Goal: Check status: Check status

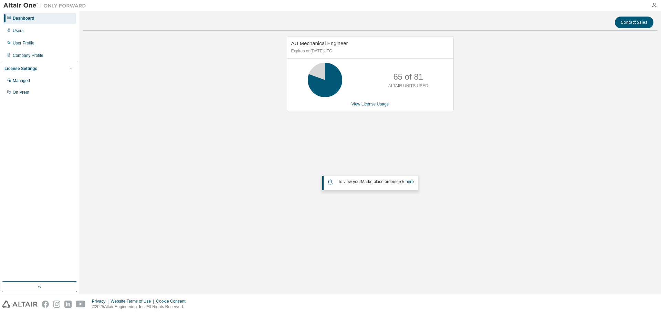
click at [372, 104] on link "View License Usage" at bounding box center [371, 104] width 38 height 5
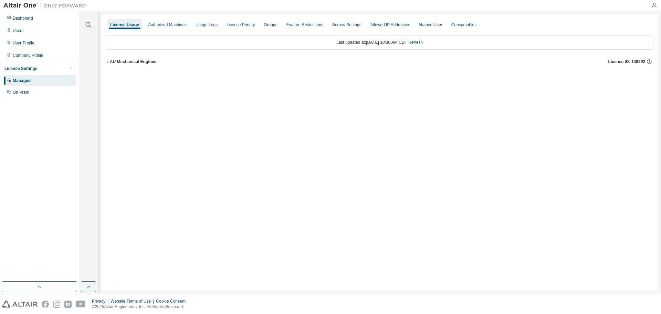
click at [152, 58] on button "AU Mechanical Engineer License ID: 148292" at bounding box center [380, 61] width 548 height 15
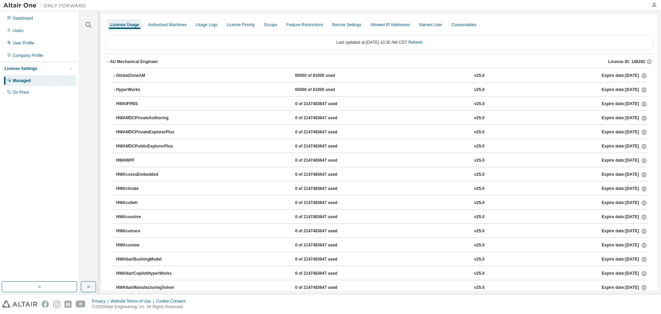
click at [133, 74] on div "GlobalZoneAM" at bounding box center [147, 76] width 62 height 6
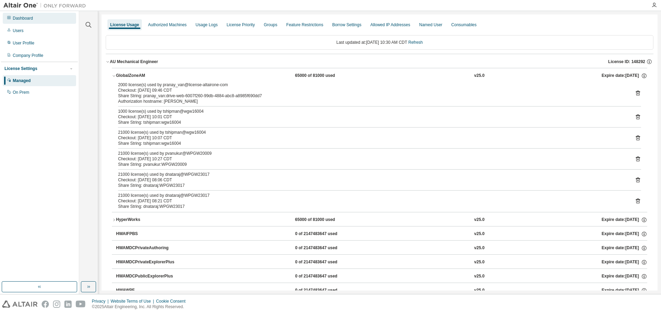
click at [28, 23] on div "Dashboard" at bounding box center [39, 18] width 73 height 11
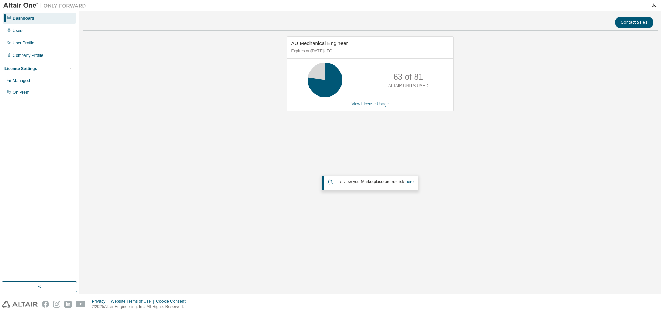
click at [381, 105] on link "View License Usage" at bounding box center [371, 104] width 38 height 5
